Goal: Entertainment & Leisure: Consume media (video, audio)

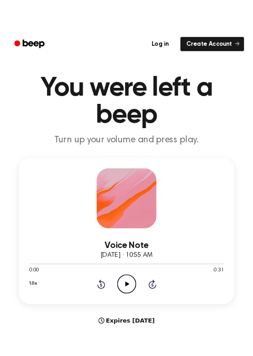
scroll to position [22, 0]
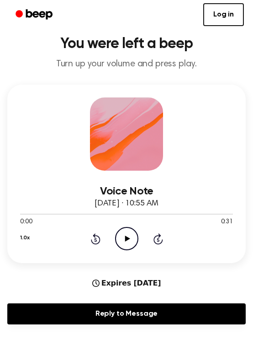
click at [130, 238] on icon "Play Audio" at bounding box center [126, 238] width 23 height 23
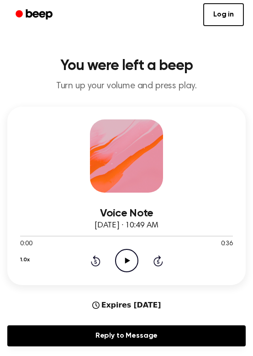
click at [126, 266] on icon "Play Audio" at bounding box center [126, 260] width 23 height 23
click at [128, 258] on icon at bounding box center [127, 261] width 4 height 6
click at [128, 259] on icon "Play Audio" at bounding box center [126, 260] width 23 height 23
click at [128, 259] on icon at bounding box center [127, 261] width 4 height 6
click at [93, 259] on icon "Rewind 5 seconds" at bounding box center [96, 261] width 10 height 12
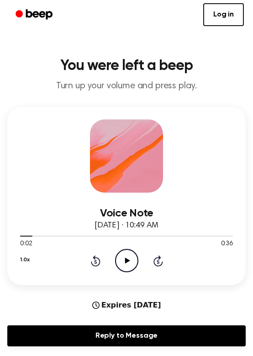
click at [126, 260] on icon at bounding box center [127, 261] width 5 height 6
click at [96, 261] on icon "Rewind 5 seconds" at bounding box center [96, 261] width 10 height 12
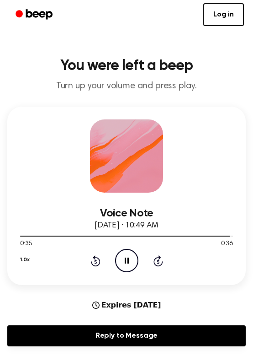
click at [129, 262] on icon "Pause Audio" at bounding box center [126, 260] width 23 height 23
click at [20, 237] on div at bounding box center [126, 235] width 213 height 7
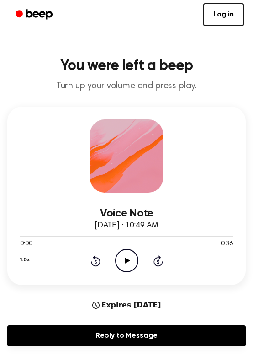
click at [128, 260] on icon at bounding box center [127, 261] width 5 height 6
click at [126, 256] on icon "Play Audio" at bounding box center [126, 260] width 23 height 23
click at [128, 260] on icon at bounding box center [127, 261] width 4 height 6
click at [125, 263] on icon at bounding box center [127, 261] width 5 height 6
click at [121, 261] on icon "Pause Audio" at bounding box center [126, 260] width 23 height 23
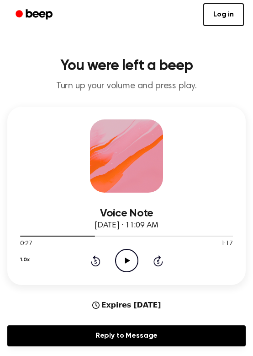
click at [123, 261] on icon "Play Audio" at bounding box center [126, 260] width 23 height 23
click at [122, 262] on icon "Pause Audio" at bounding box center [126, 260] width 23 height 23
click at [136, 257] on icon "Play Audio" at bounding box center [126, 260] width 23 height 23
click at [130, 260] on icon "Pause Audio" at bounding box center [126, 260] width 23 height 23
click at [130, 260] on icon "Play Audio" at bounding box center [126, 260] width 23 height 23
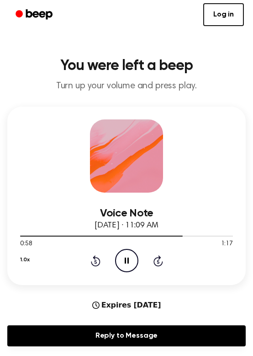
click at [130, 260] on icon "Pause Audio" at bounding box center [126, 260] width 23 height 23
click at [130, 261] on icon "Play Audio" at bounding box center [126, 260] width 23 height 23
click at [125, 262] on icon at bounding box center [127, 261] width 4 height 6
click at [125, 265] on icon "Play Audio" at bounding box center [126, 260] width 23 height 23
click at [22, 236] on div at bounding box center [126, 236] width 213 height 1
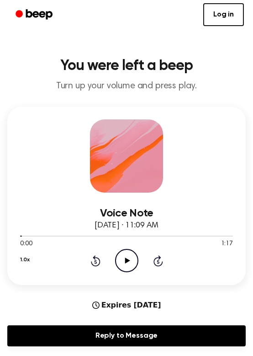
click at [129, 262] on icon "Play Audio" at bounding box center [126, 260] width 23 height 23
click at [124, 264] on icon "Pause Audio" at bounding box center [126, 260] width 23 height 23
click at [124, 264] on icon "Play Audio" at bounding box center [126, 260] width 23 height 23
click at [124, 264] on icon "Pause Audio" at bounding box center [126, 260] width 23 height 23
drag, startPoint x: 35, startPoint y: 237, endPoint x: 18, endPoint y: 237, distance: 16.9
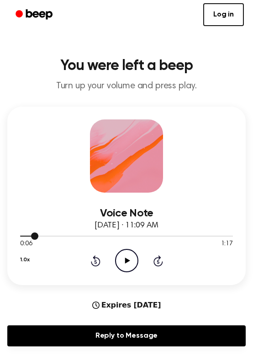
click at [18, 237] on div "Voice Note September 29, 2025 · 11:09 AM 0:06 1:17 Your browser does not suppor…" at bounding box center [126, 196] width 239 height 178
click at [131, 257] on icon "Play Audio" at bounding box center [126, 260] width 23 height 23
click at [130, 262] on icon "Pause Audio" at bounding box center [126, 260] width 23 height 23
click at [130, 262] on icon "Play Audio" at bounding box center [126, 260] width 23 height 23
click at [131, 262] on icon "Pause Audio" at bounding box center [126, 260] width 23 height 23
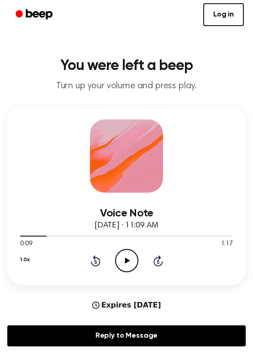
click at [131, 262] on icon "Play Audio" at bounding box center [126, 260] width 23 height 23
click at [130, 262] on icon "Pause Audio" at bounding box center [126, 260] width 23 height 23
click at [130, 262] on icon "Play Audio" at bounding box center [126, 260] width 23 height 23
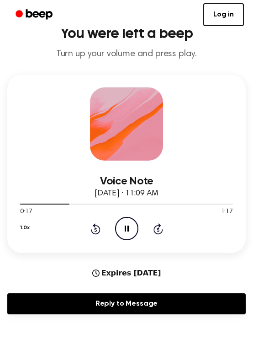
scroll to position [37, 0]
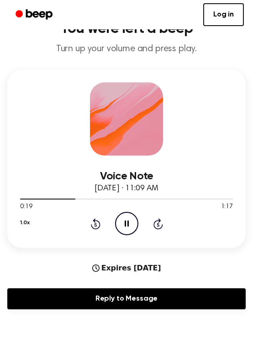
click at [131, 220] on icon "Pause Audio" at bounding box center [126, 223] width 23 height 23
click at [131, 220] on icon "Play Audio" at bounding box center [126, 223] width 23 height 23
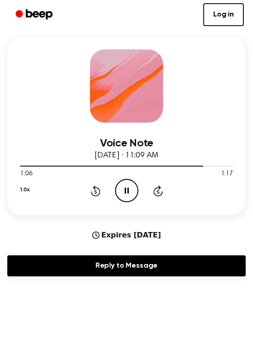
scroll to position [65, 0]
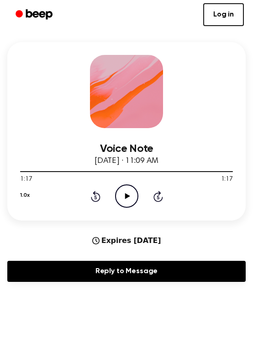
click at [129, 190] on icon "Play Audio" at bounding box center [126, 195] width 23 height 23
click at [124, 193] on icon "Pause Audio" at bounding box center [126, 195] width 23 height 23
click at [124, 193] on icon "Play Audio" at bounding box center [126, 195] width 23 height 23
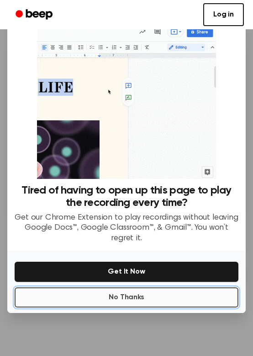
click at [102, 291] on button "No Thanks" at bounding box center [127, 297] width 224 height 20
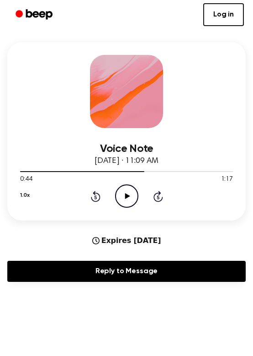
click at [128, 203] on icon "Play Audio" at bounding box center [126, 195] width 23 height 23
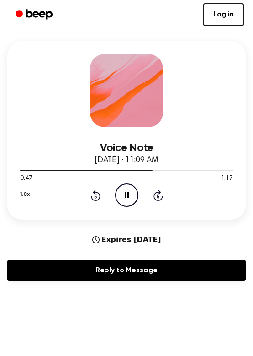
scroll to position [47, 0]
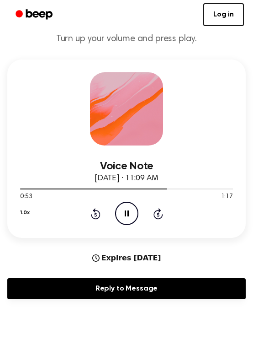
click at [125, 212] on icon at bounding box center [127, 213] width 4 height 6
click at [124, 212] on icon "Play Audio" at bounding box center [126, 213] width 23 height 23
click at [124, 212] on icon "Pause Audio" at bounding box center [126, 213] width 23 height 23
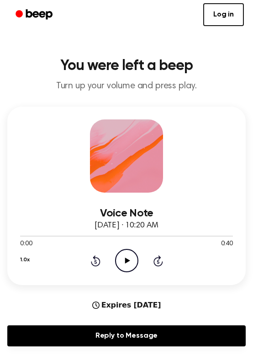
click at [129, 264] on icon "Play Audio" at bounding box center [126, 260] width 23 height 23
click at [128, 261] on icon at bounding box center [127, 261] width 4 height 6
click at [128, 261] on icon at bounding box center [127, 261] width 5 height 6
click at [129, 261] on icon "Pause Audio" at bounding box center [126, 260] width 23 height 23
click at [129, 261] on icon at bounding box center [127, 261] width 5 height 6
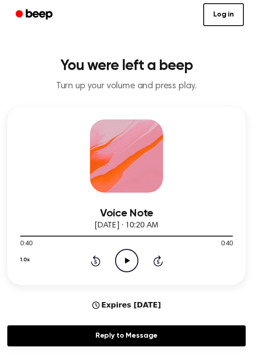
click at [124, 257] on icon "Play Audio" at bounding box center [126, 260] width 23 height 23
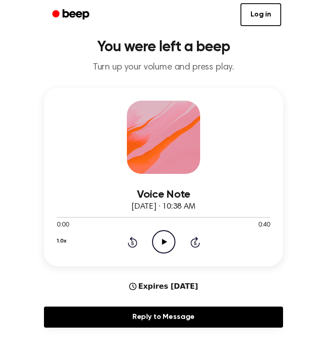
scroll to position [31, 0]
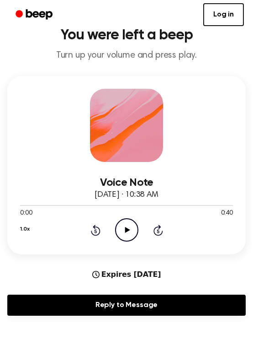
click at [123, 229] on icon "Play Audio" at bounding box center [126, 229] width 23 height 23
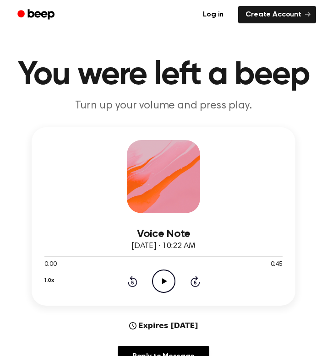
click at [162, 283] on icon at bounding box center [164, 281] width 5 height 6
click at [162, 283] on icon at bounding box center [164, 281] width 4 height 6
click at [162, 283] on icon at bounding box center [164, 281] width 5 height 6
click at [130, 280] on icon at bounding box center [133, 281] width 10 height 11
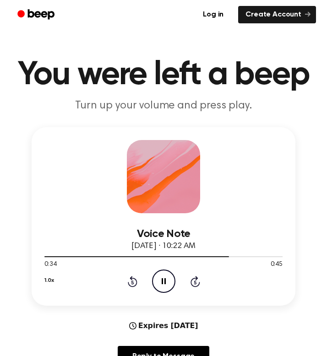
click at [129, 280] on icon "Rewind 5 seconds" at bounding box center [132, 281] width 10 height 12
click at [131, 281] on icon at bounding box center [132, 282] width 2 height 4
click at [160, 284] on icon "Pause Audio" at bounding box center [163, 280] width 23 height 23
click at [160, 284] on icon "Play Audio" at bounding box center [163, 280] width 23 height 23
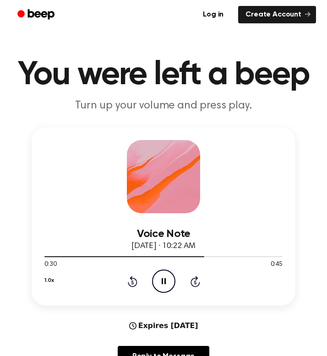
click at [169, 278] on icon "Pause Audio" at bounding box center [163, 280] width 23 height 23
click at [169, 278] on icon "Play Audio" at bounding box center [163, 280] width 23 height 23
click at [162, 283] on icon "Play Audio" at bounding box center [163, 280] width 23 height 23
click at [135, 284] on icon "Rewind 5 seconds" at bounding box center [132, 281] width 10 height 12
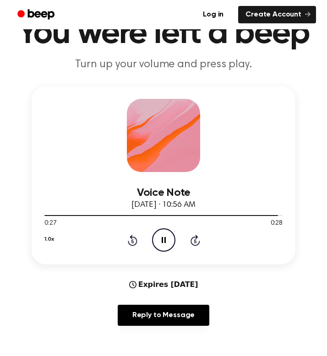
scroll to position [59, 0]
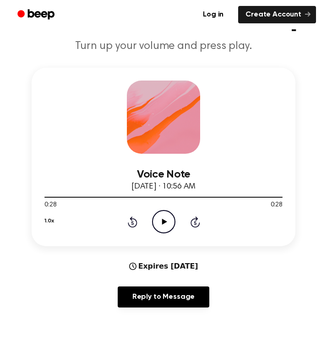
click at [161, 224] on icon "Play Audio" at bounding box center [163, 221] width 23 height 23
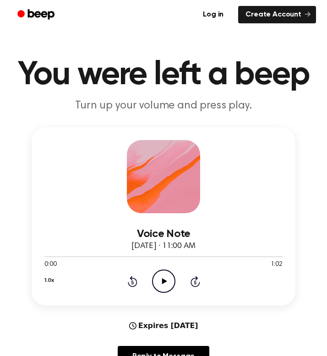
click at [168, 285] on icon "Play Audio" at bounding box center [163, 280] width 23 height 23
click at [160, 281] on icon "Pause Audio" at bounding box center [163, 280] width 23 height 23
click at [168, 288] on icon "Play Audio" at bounding box center [163, 280] width 23 height 23
click at [162, 282] on icon at bounding box center [164, 281] width 4 height 6
click at [161, 283] on icon "Play Audio" at bounding box center [163, 280] width 23 height 23
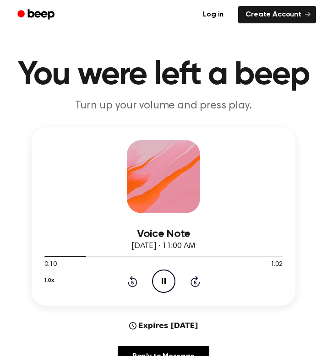
click at [162, 284] on icon at bounding box center [164, 281] width 4 height 6
click at [138, 282] on div "1.0x Rewind 5 seconds Play Audio Skip 5 seconds" at bounding box center [163, 280] width 238 height 23
click at [129, 283] on icon at bounding box center [133, 281] width 10 height 11
click at [176, 284] on div "1.0x Rewind 5 seconds Play Audio Skip 5 seconds" at bounding box center [163, 280] width 238 height 23
click at [139, 280] on div "1.0x Rewind 5 seconds Play Audio Skip 5 seconds" at bounding box center [163, 280] width 238 height 23
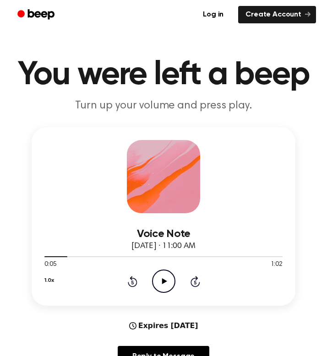
click at [135, 280] on icon at bounding box center [133, 281] width 10 height 11
click at [162, 284] on icon "Play Audio" at bounding box center [163, 280] width 23 height 23
click at [161, 283] on icon "Pause Audio" at bounding box center [163, 280] width 23 height 23
click at [161, 285] on icon "Play Audio" at bounding box center [163, 280] width 23 height 23
click at [161, 286] on icon "Pause Audio" at bounding box center [163, 280] width 23 height 23
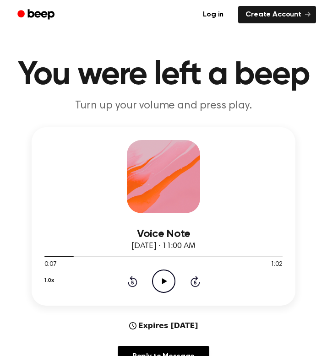
click at [161, 286] on icon "Play Audio" at bounding box center [163, 280] width 23 height 23
click at [162, 285] on icon "Pause Audio" at bounding box center [163, 280] width 23 height 23
click at [163, 285] on icon "Play Audio" at bounding box center [163, 280] width 23 height 23
click at [163, 286] on icon "Pause Audio" at bounding box center [163, 280] width 23 height 23
click at [163, 287] on icon "Play Audio" at bounding box center [163, 280] width 23 height 23
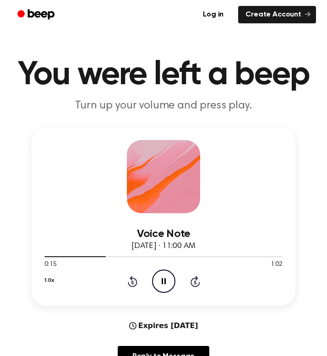
click at [163, 288] on icon "Pause Audio" at bounding box center [163, 280] width 23 height 23
click at [163, 289] on icon "Play Audio" at bounding box center [163, 280] width 23 height 23
click at [167, 280] on icon "Pause Audio" at bounding box center [163, 280] width 23 height 23
click at [75, 256] on div at bounding box center [163, 256] width 238 height 7
click at [175, 280] on icon "Play Audio" at bounding box center [163, 280] width 23 height 23
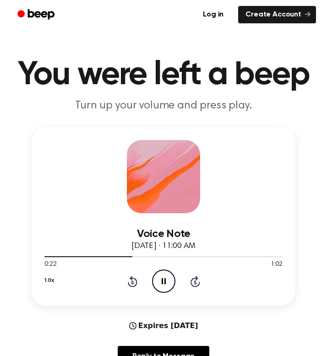
click at [158, 285] on icon "Pause Audio" at bounding box center [163, 280] width 23 height 23
click at [167, 285] on icon "Play Audio" at bounding box center [163, 280] width 23 height 23
click at [167, 285] on icon "Pause Audio" at bounding box center [163, 280] width 23 height 23
click at [159, 285] on icon "Play Audio" at bounding box center [163, 280] width 23 height 23
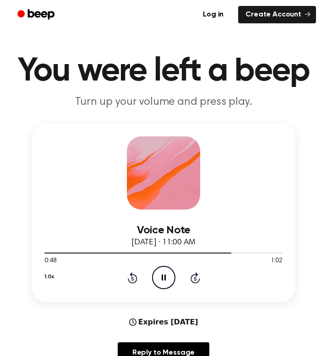
scroll to position [4, 0]
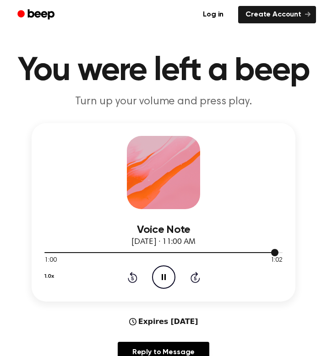
click at [122, 252] on div at bounding box center [163, 251] width 238 height 7
click at [105, 253] on div at bounding box center [84, 252] width 81 height 1
click at [170, 275] on icon "Pause Audio" at bounding box center [163, 276] width 23 height 23
click at [166, 276] on icon "Play Audio" at bounding box center [163, 276] width 23 height 23
click at [163, 272] on icon "Pause Audio" at bounding box center [163, 276] width 23 height 23
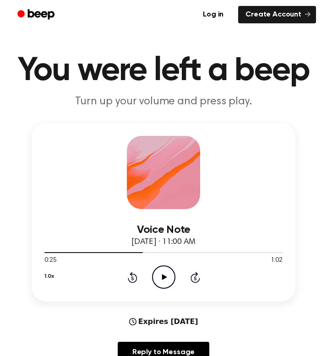
click at [156, 276] on icon "Play Audio" at bounding box center [163, 276] width 23 height 23
click at [157, 253] on div at bounding box center [163, 251] width 238 height 7
click at [162, 277] on icon at bounding box center [164, 277] width 5 height 6
click at [162, 274] on icon "Pause Audio" at bounding box center [163, 276] width 23 height 23
click at [157, 250] on div at bounding box center [163, 251] width 238 height 7
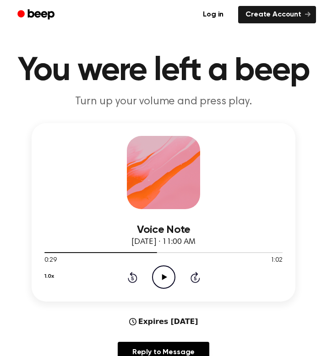
click at [167, 281] on icon "Play Audio" at bounding box center [163, 276] width 23 height 23
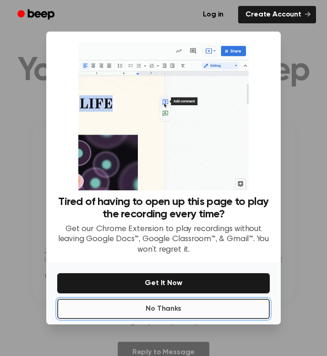
click at [142, 312] on button "No Thanks" at bounding box center [163, 309] width 212 height 20
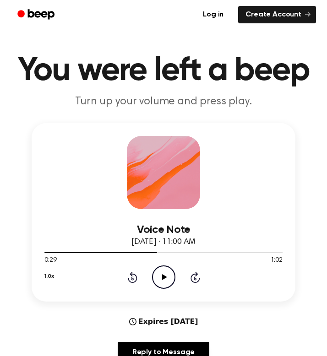
click at [174, 274] on icon "Play Audio" at bounding box center [163, 276] width 23 height 23
click at [152, 255] on div at bounding box center [163, 251] width 238 height 7
click at [166, 275] on icon "Pause Audio" at bounding box center [163, 276] width 23 height 23
click at [166, 275] on icon "Play Audio" at bounding box center [163, 276] width 23 height 23
click at [151, 252] on div at bounding box center [137, 252] width 187 height 1
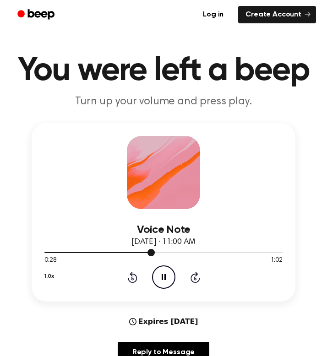
click at [137, 253] on div at bounding box center [163, 251] width 238 height 7
click at [162, 278] on icon at bounding box center [164, 277] width 4 height 6
click at [161, 278] on icon "Play Audio" at bounding box center [163, 276] width 23 height 23
click at [161, 278] on icon "Pause Audio" at bounding box center [163, 276] width 23 height 23
click at [155, 283] on icon "Play Audio" at bounding box center [163, 276] width 23 height 23
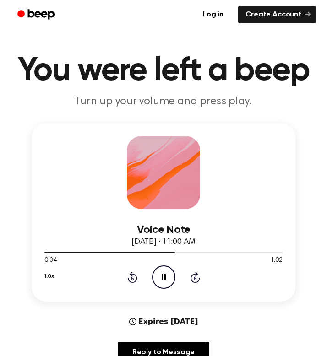
click at [157, 282] on icon "Pause Audio" at bounding box center [163, 276] width 23 height 23
click at [157, 282] on icon "Play Audio" at bounding box center [163, 276] width 23 height 23
click at [158, 282] on icon "Pause Audio" at bounding box center [163, 276] width 23 height 23
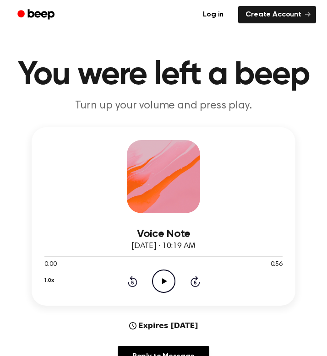
click at [167, 282] on icon "Play Audio" at bounding box center [163, 280] width 23 height 23
click at [167, 284] on icon "Pause Audio" at bounding box center [163, 280] width 23 height 23
click at [168, 280] on icon "Play Audio" at bounding box center [163, 280] width 23 height 23
click at [121, 257] on div at bounding box center [92, 256] width 96 height 1
click at [112, 256] on div at bounding box center [163, 256] width 238 height 7
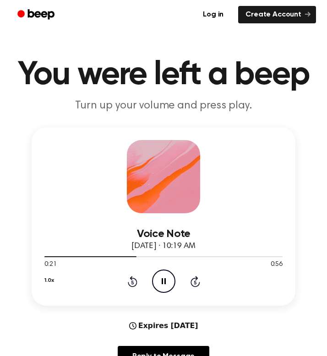
click at [159, 281] on icon "Pause Audio" at bounding box center [163, 280] width 23 height 23
click at [159, 281] on icon "Play Audio" at bounding box center [163, 280] width 23 height 23
click at [169, 279] on icon "Pause Audio" at bounding box center [163, 280] width 23 height 23
click at [169, 279] on icon "Play Audio" at bounding box center [163, 280] width 23 height 23
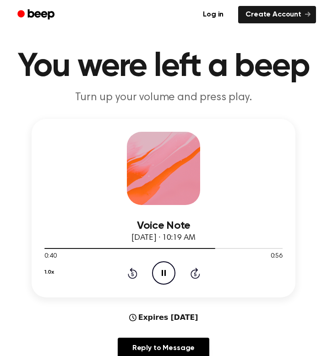
scroll to position [9, 0]
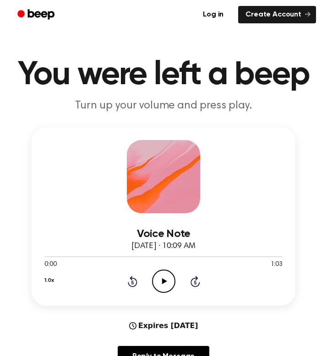
click at [165, 285] on icon "Play Audio" at bounding box center [163, 280] width 23 height 23
click at [162, 286] on icon "Play Audio" at bounding box center [163, 280] width 23 height 23
click at [168, 280] on icon "Play Audio" at bounding box center [163, 280] width 23 height 23
